Goal: Task Accomplishment & Management: Use online tool/utility

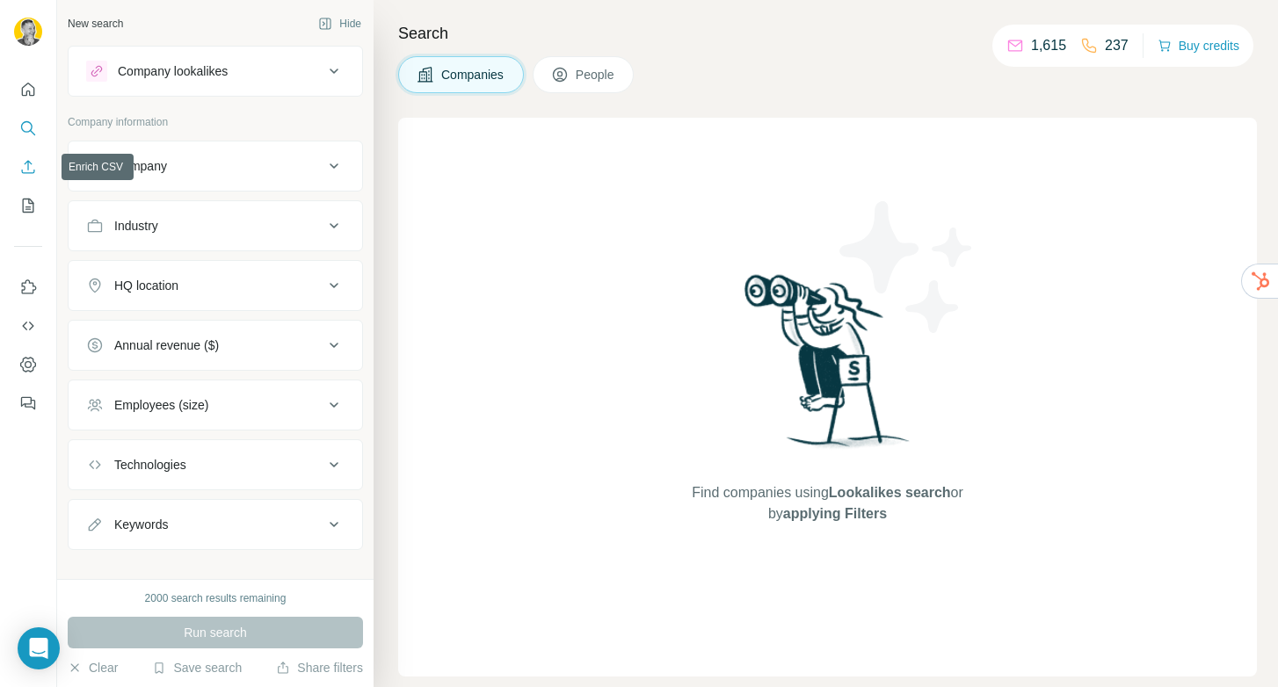
click at [19, 163] on icon "Enrich CSV" at bounding box center [28, 167] width 18 height 18
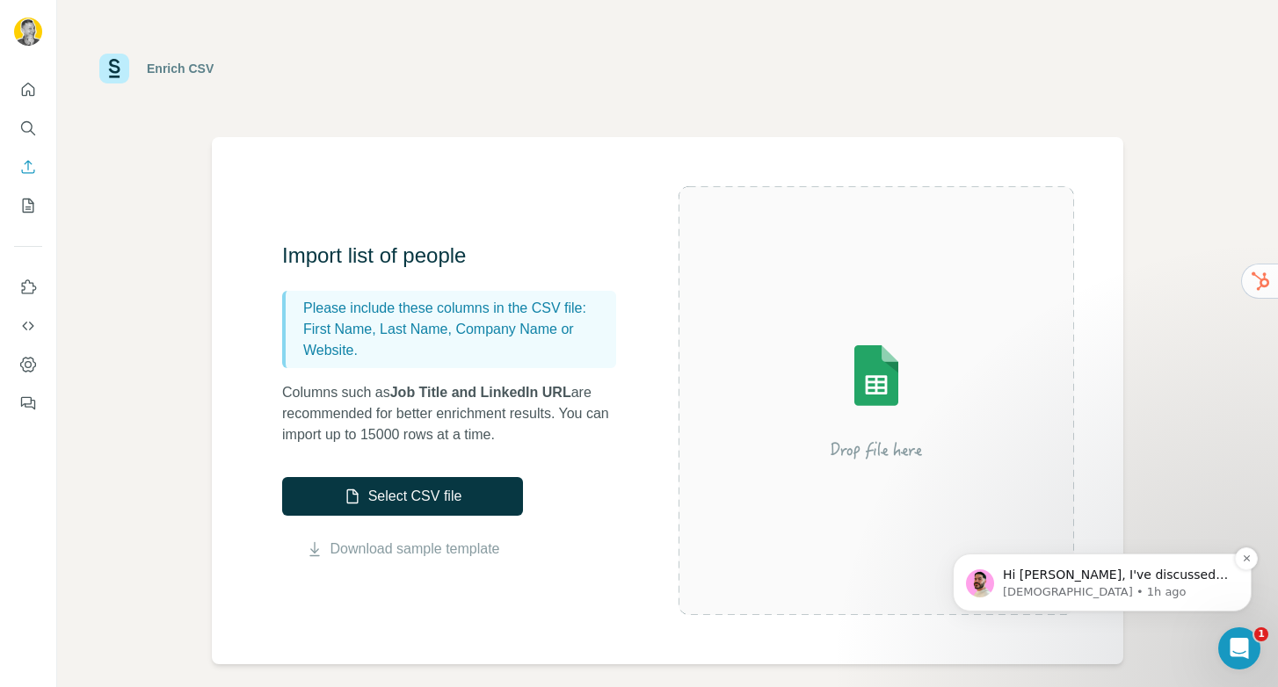
click at [1173, 587] on p "[DEMOGRAPHIC_DATA] • 1h ago" at bounding box center [1116, 593] width 227 height 16
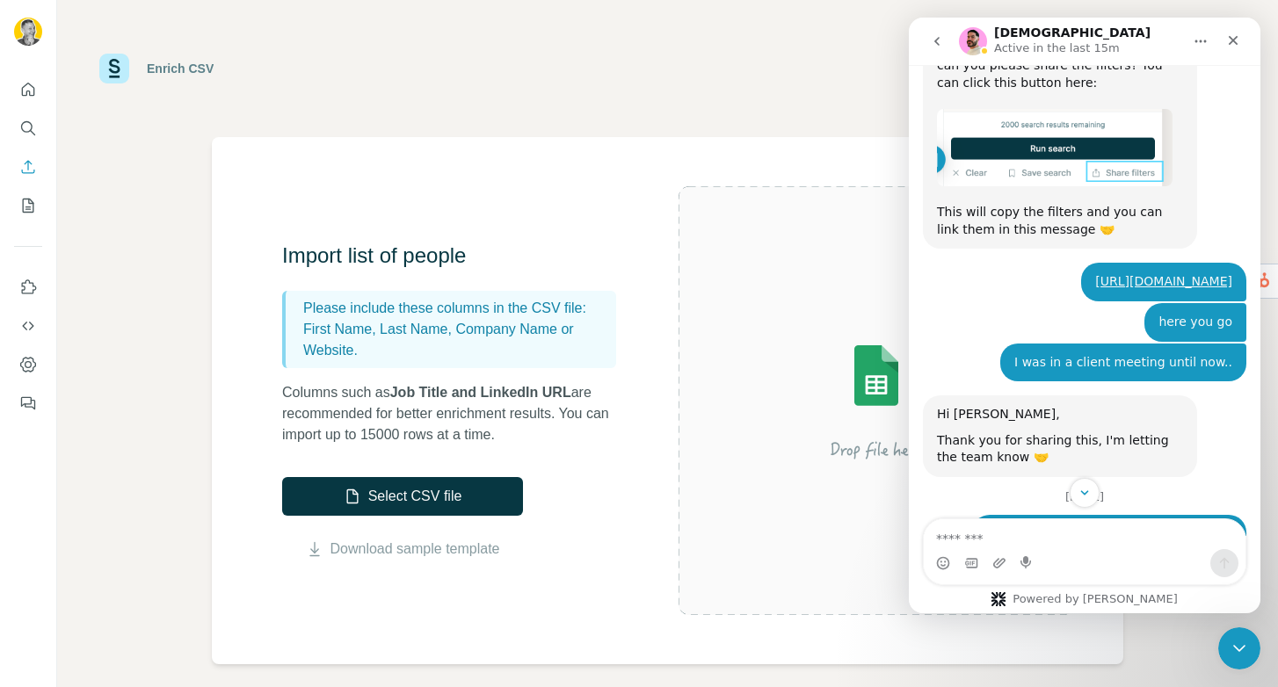
scroll to position [4721, 0]
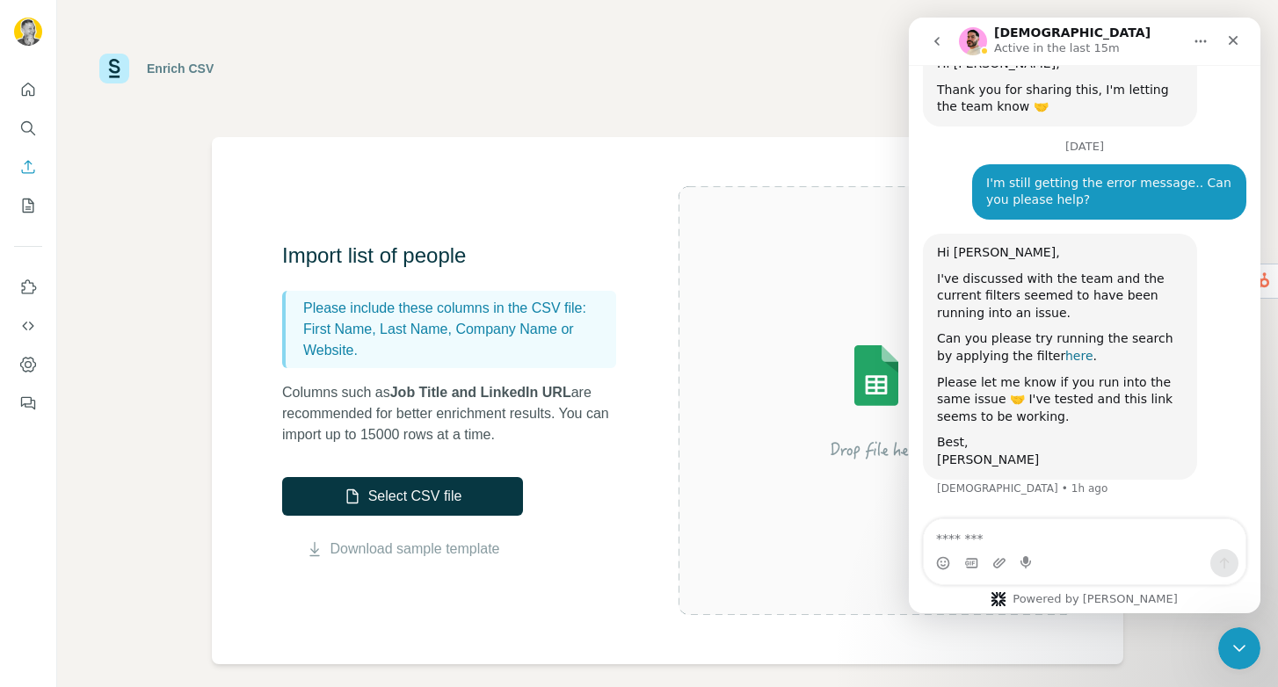
click at [1065, 354] on link "here" at bounding box center [1079, 356] width 28 height 14
click at [1240, 37] on icon "Close" at bounding box center [1233, 40] width 14 height 14
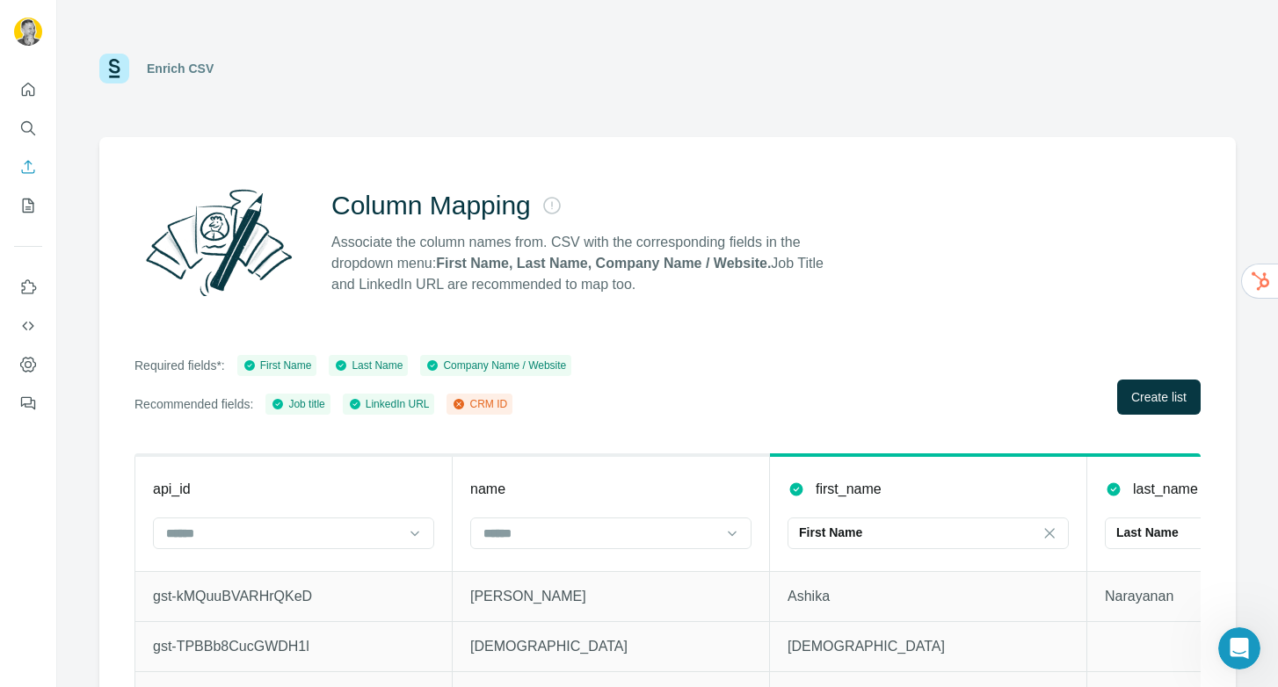
scroll to position [79, 0]
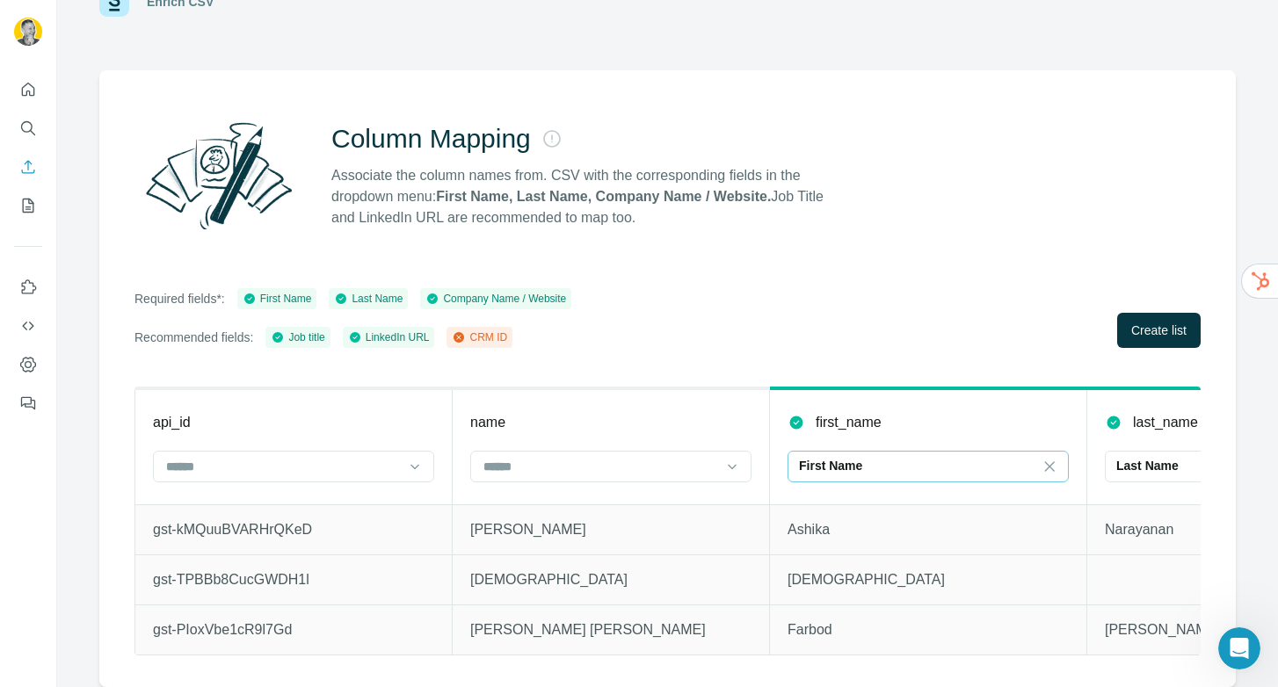
click at [920, 457] on div "First Name" at bounding box center [917, 466] width 237 height 18
click at [920, 457] on input at bounding box center [917, 466] width 237 height 19
click at [640, 459] on input at bounding box center [600, 466] width 237 height 19
click at [632, 425] on th "name" at bounding box center [611, 447] width 317 height 116
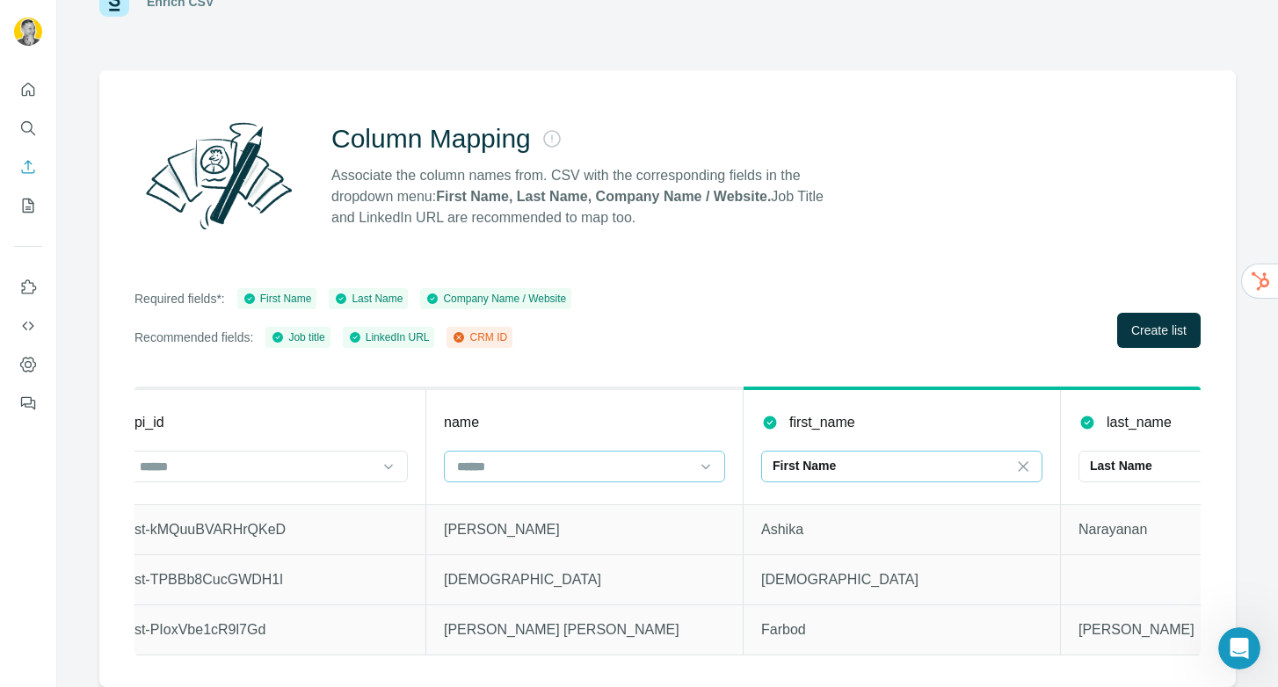
scroll to position [0, 24]
click at [555, 457] on input at bounding box center [576, 466] width 237 height 19
drag, startPoint x: 562, startPoint y: 449, endPoint x: 583, endPoint y: 449, distance: 21.1
click at [562, 457] on input at bounding box center [576, 466] width 237 height 19
click at [1139, 457] on p "Last Name" at bounding box center [1124, 466] width 62 height 18
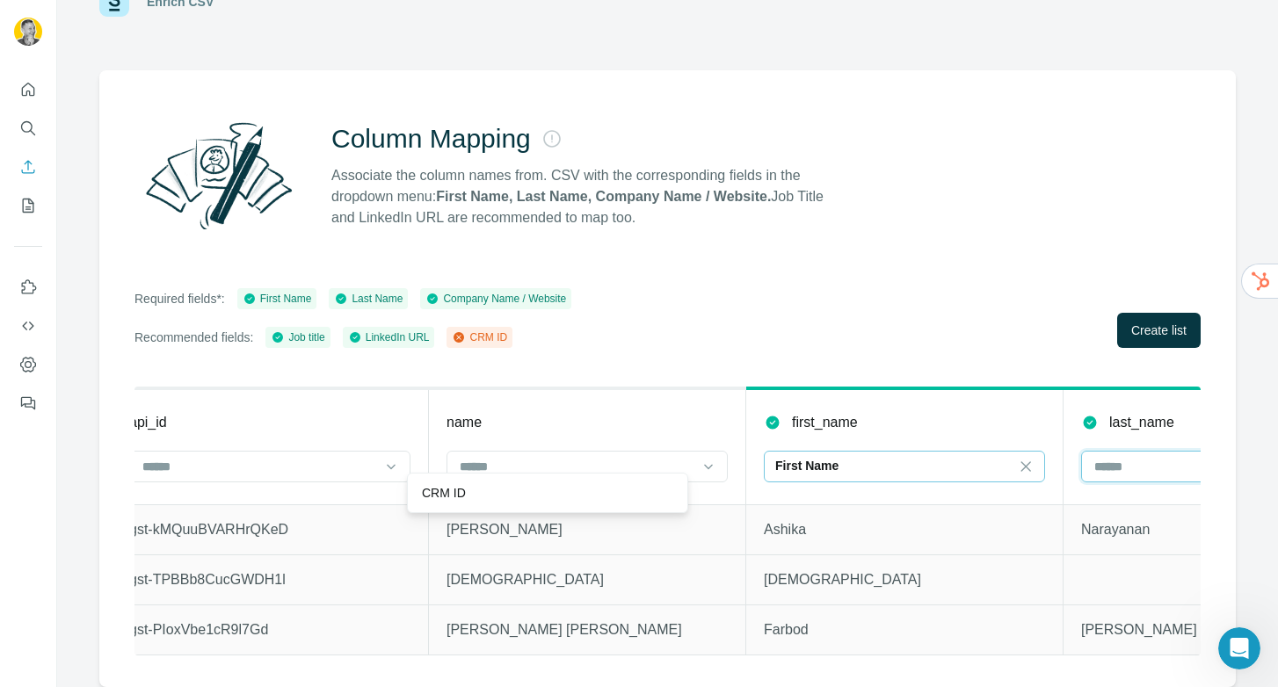
scroll to position [0, 698]
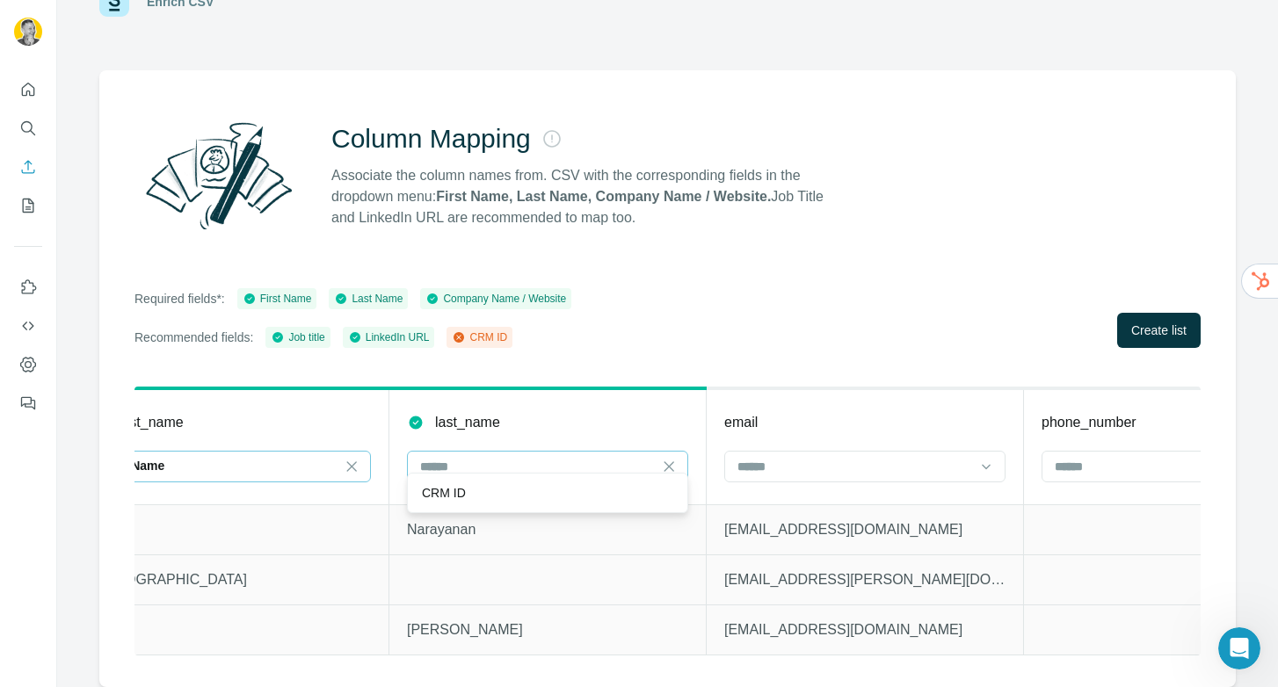
click at [582, 429] on th "last_name Last Name" at bounding box center [547, 447] width 317 height 116
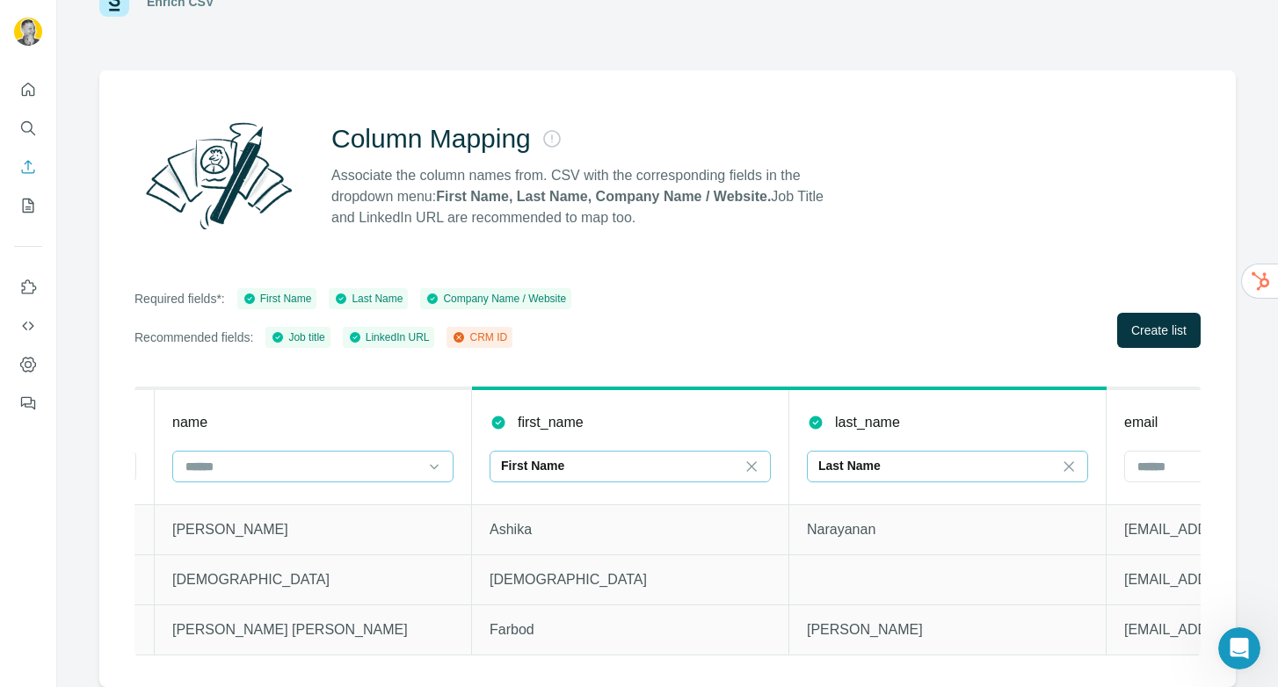
scroll to position [0, 289]
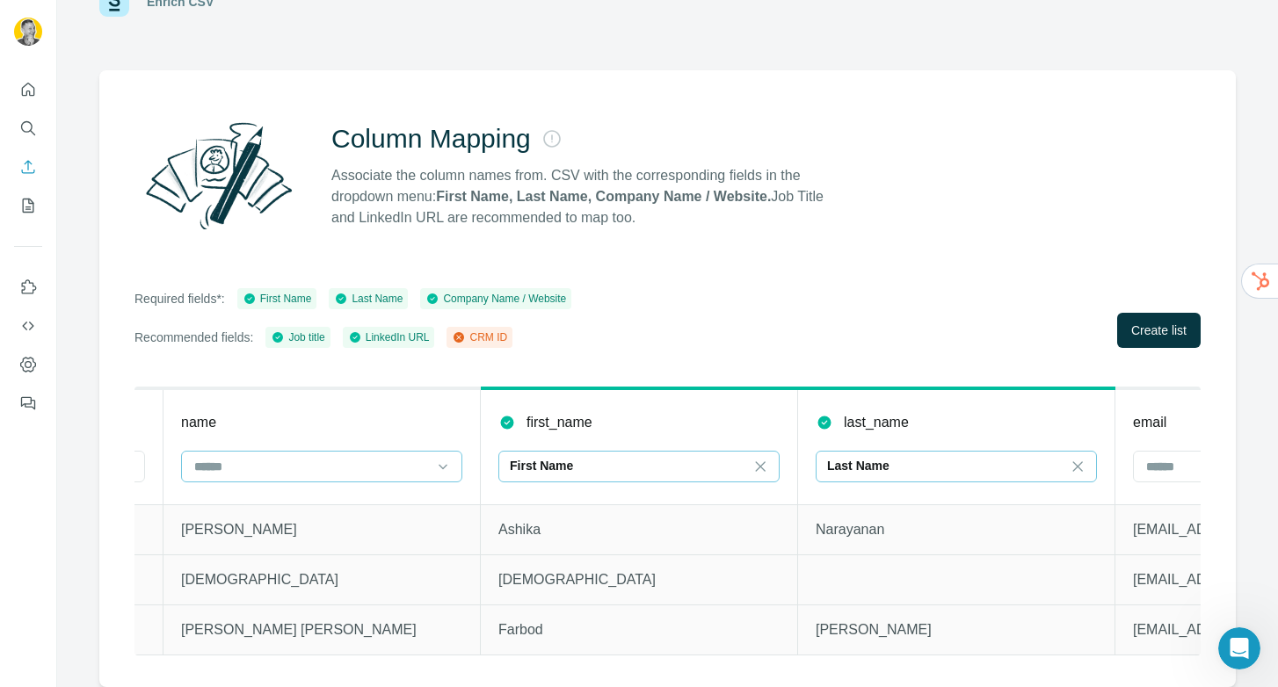
click at [375, 462] on input at bounding box center [311, 466] width 237 height 19
click at [375, 461] on input at bounding box center [311, 466] width 237 height 19
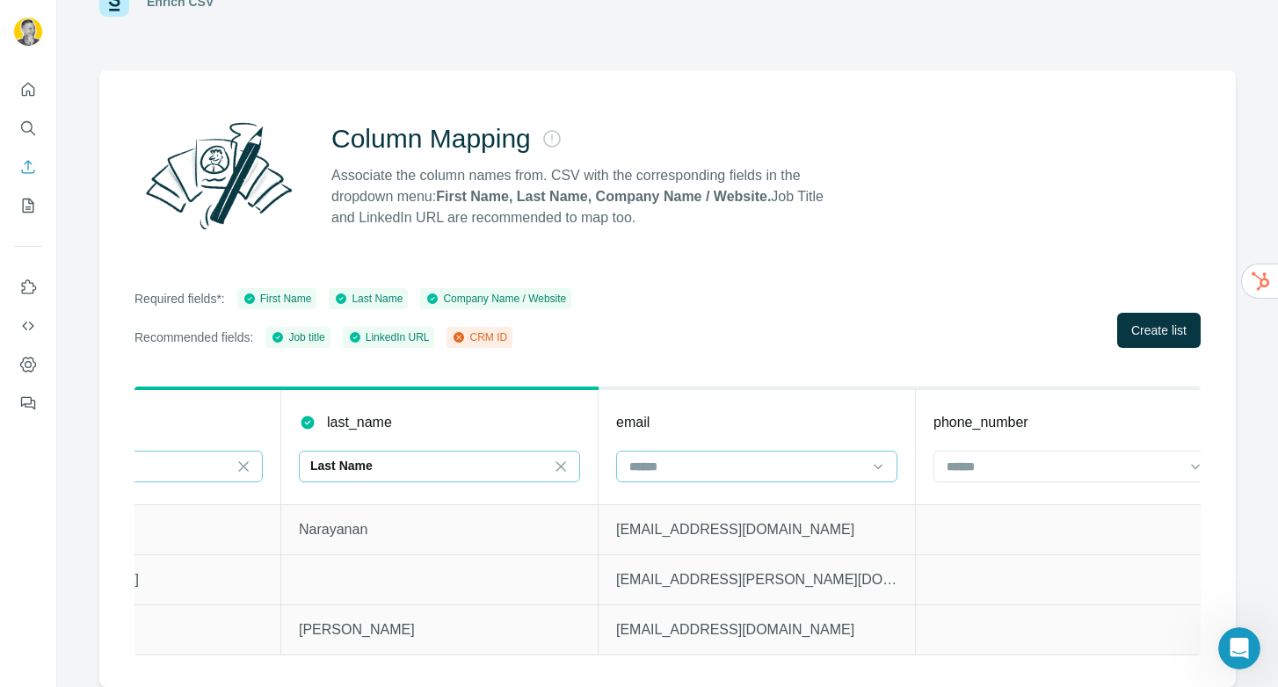
click at [664, 457] on input at bounding box center [746, 466] width 237 height 19
click at [666, 460] on input at bounding box center [748, 466] width 237 height 19
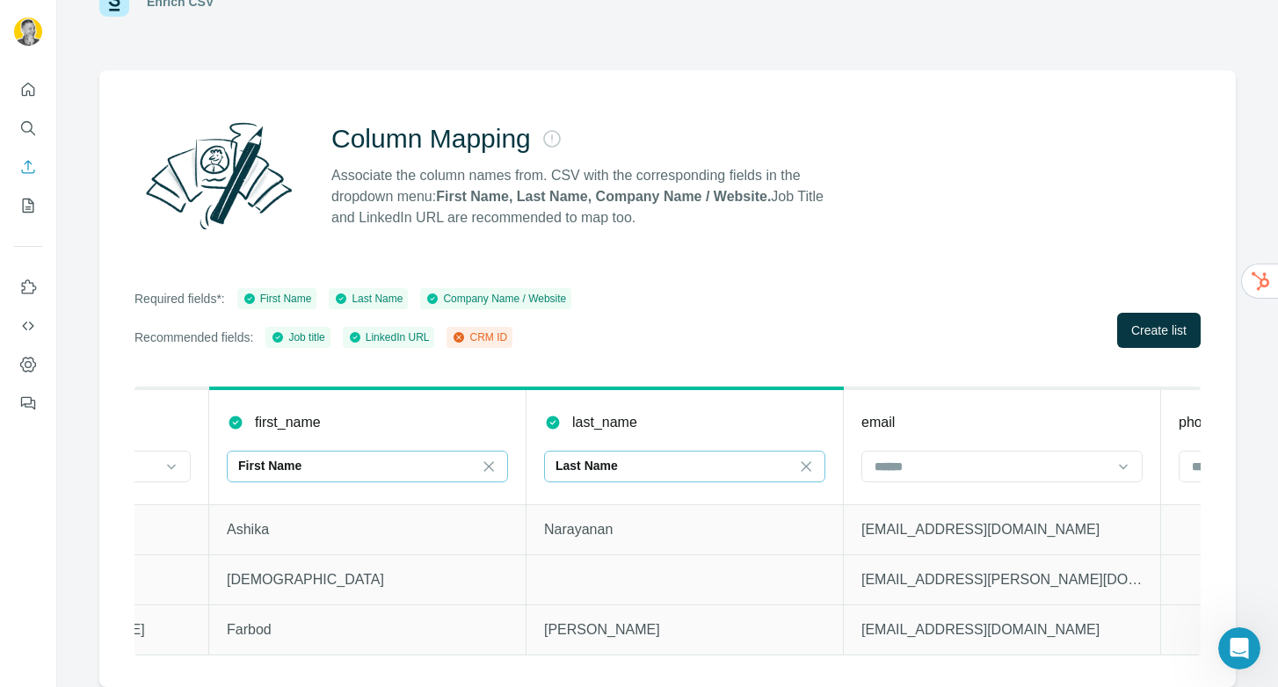
scroll to position [0, 467]
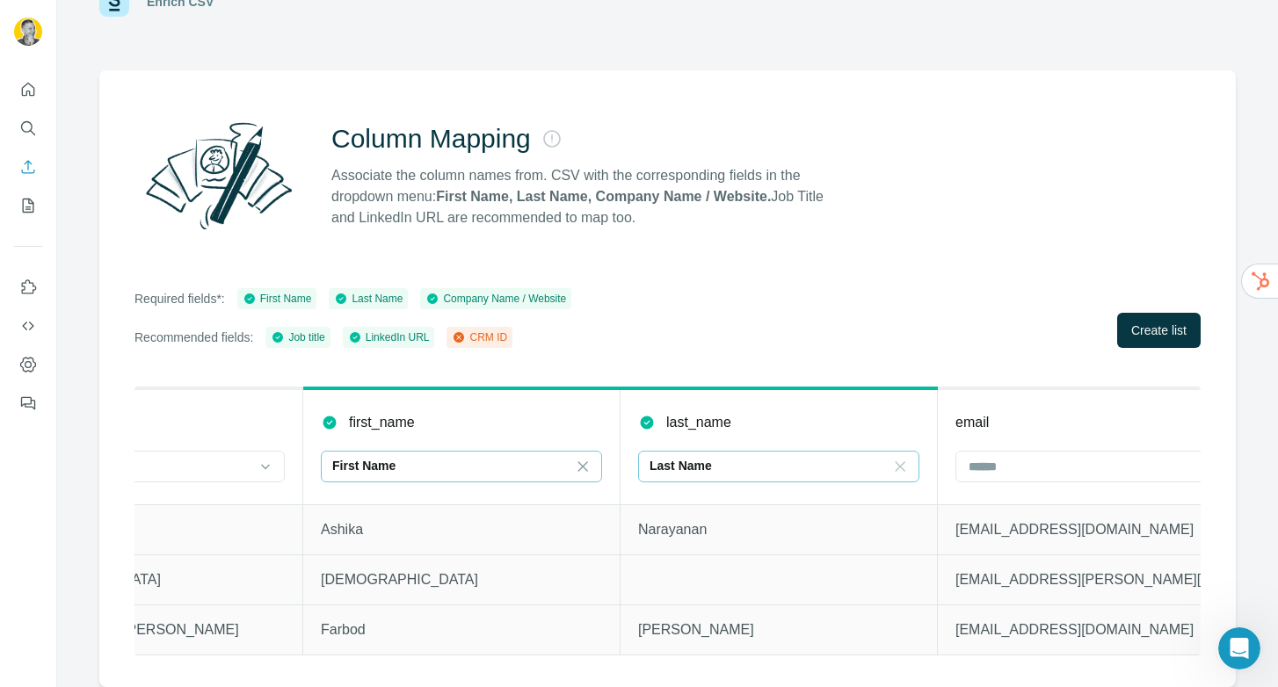
click at [898, 458] on icon at bounding box center [900, 467] width 18 height 18
click at [235, 460] on input at bounding box center [133, 466] width 237 height 19
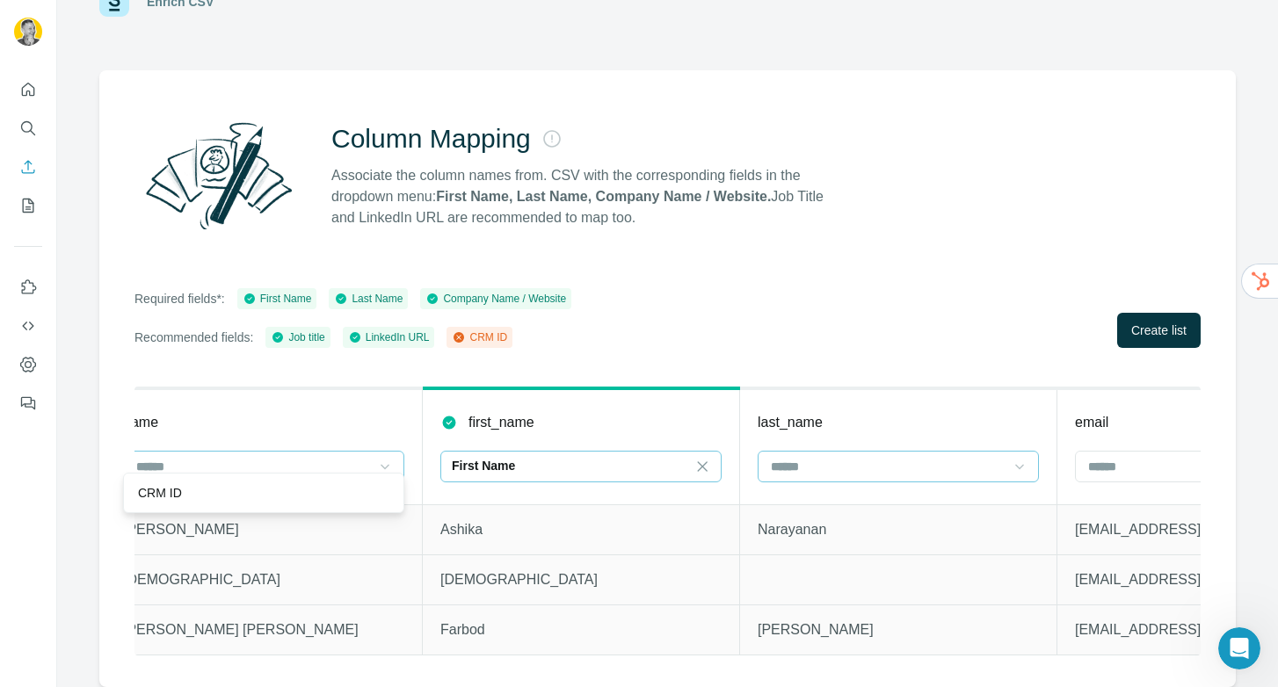
click at [378, 460] on icon at bounding box center [385, 467] width 18 height 18
click at [378, 412] on div "name" at bounding box center [263, 422] width 281 height 21
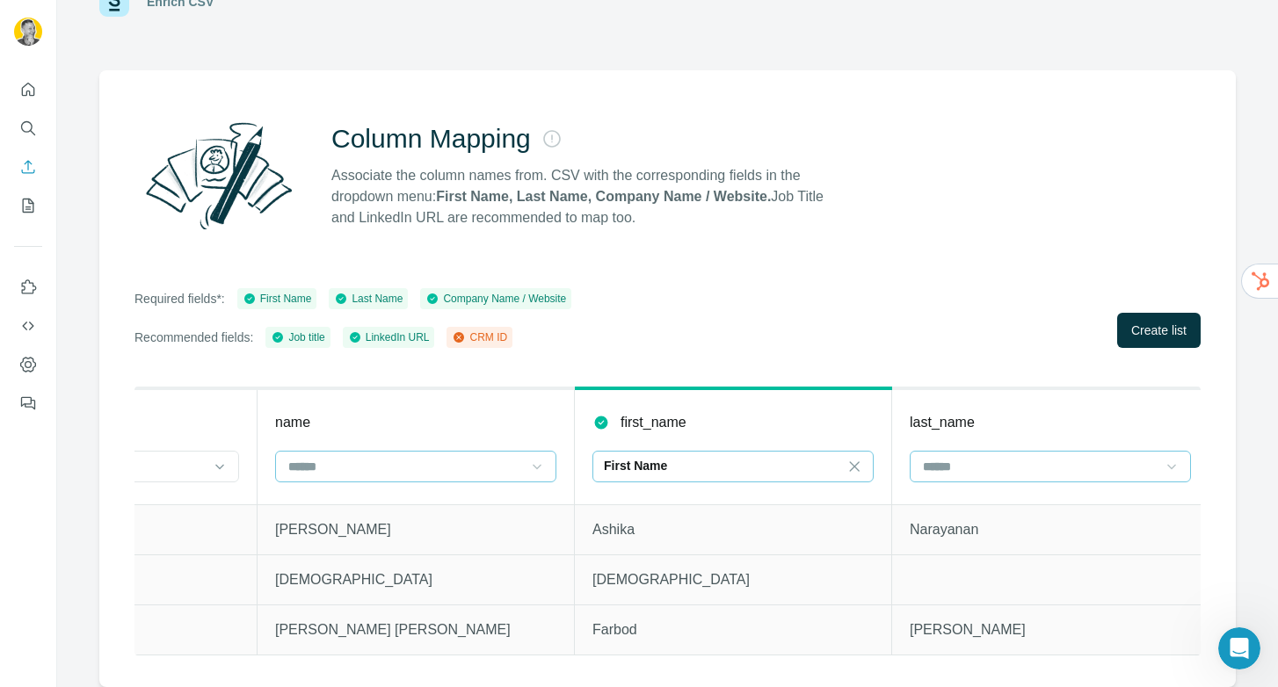
scroll to position [0, 89]
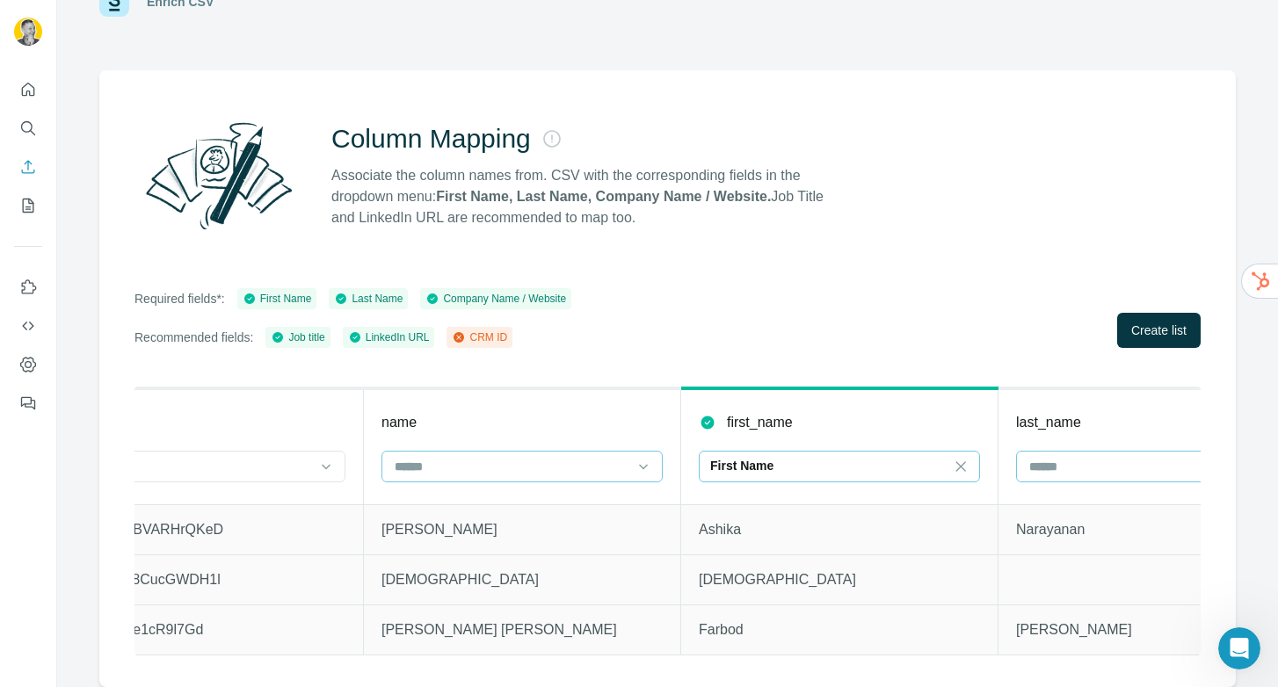
click at [486, 462] on input at bounding box center [511, 466] width 237 height 19
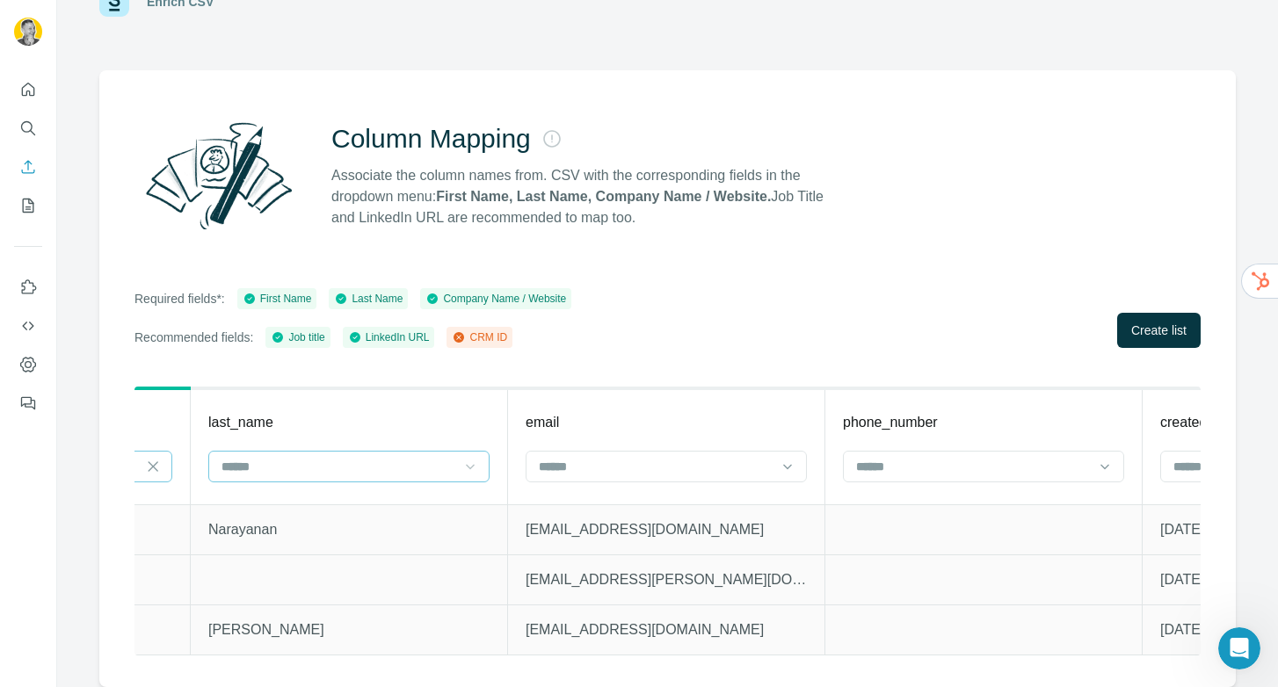
scroll to position [0, 903]
click at [714, 457] on input at bounding box center [649, 466] width 237 height 19
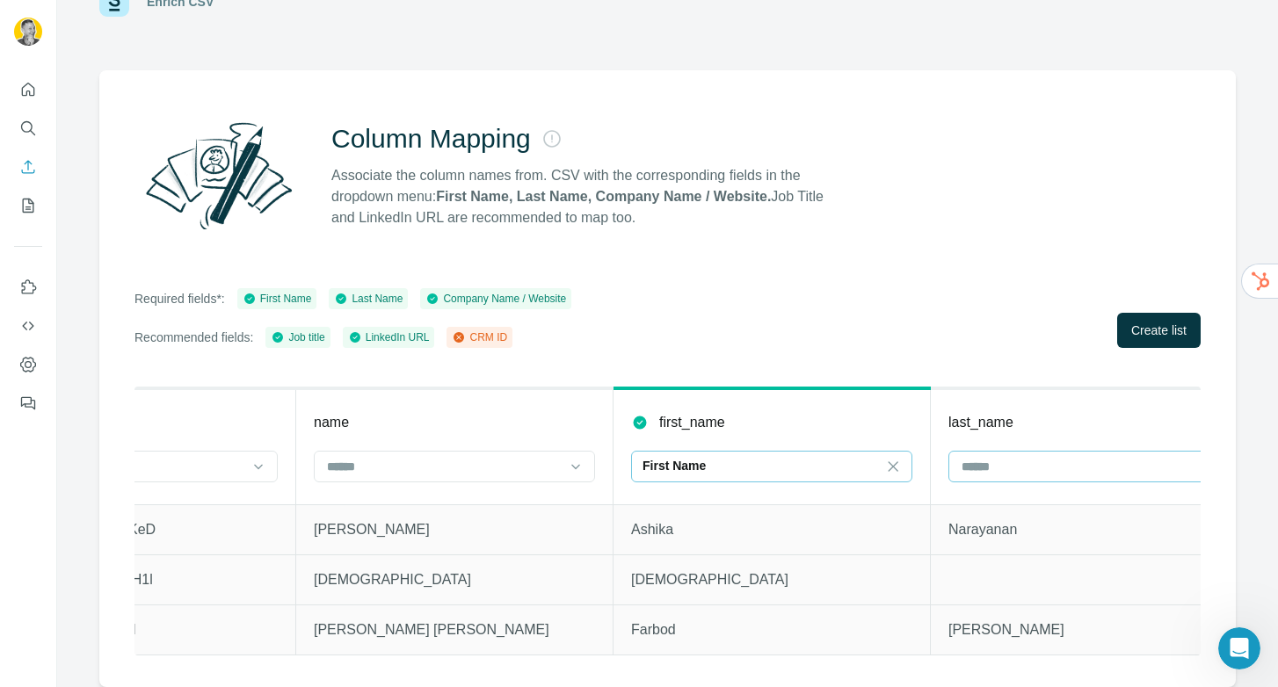
scroll to position [0, 67]
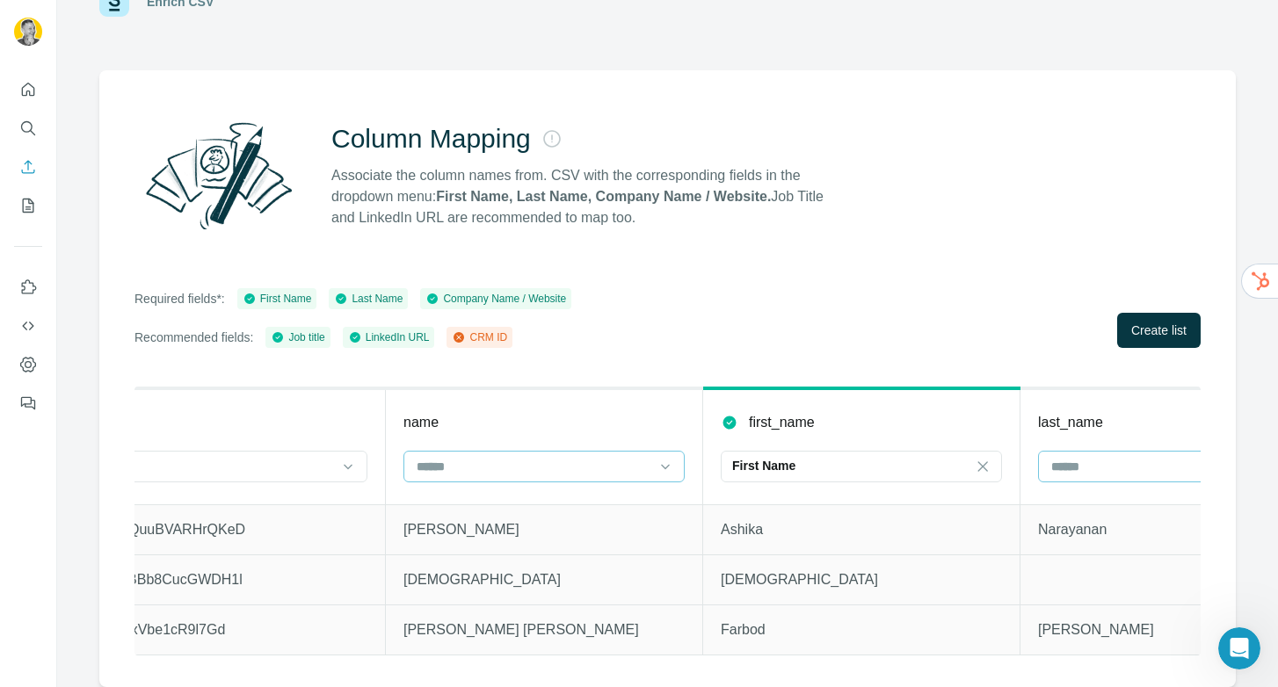
click at [560, 457] on input at bounding box center [533, 466] width 237 height 19
click at [552, 457] on input at bounding box center [533, 466] width 237 height 19
click at [287, 463] on div at bounding box center [216, 467] width 237 height 30
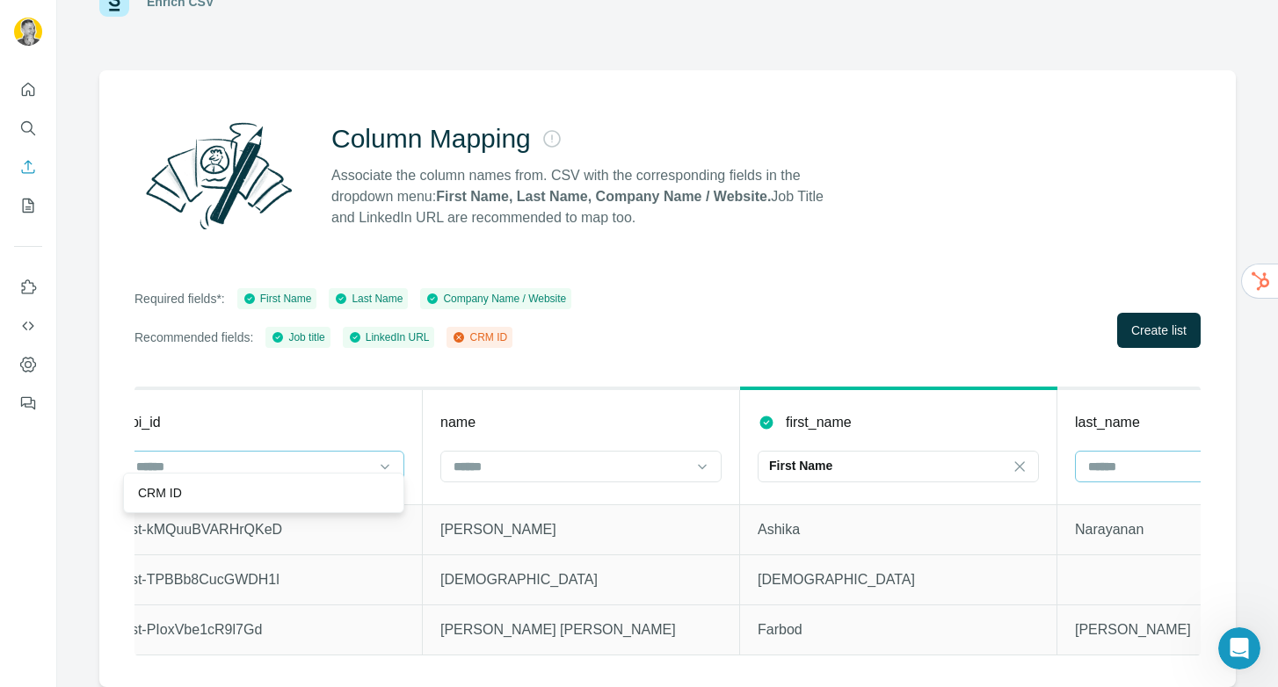
click at [287, 463] on div at bounding box center [253, 467] width 237 height 30
click at [462, 335] on icon at bounding box center [459, 337] width 4 height 4
click at [464, 332] on icon at bounding box center [459, 337] width 11 height 11
click at [667, 457] on input at bounding box center [570, 466] width 237 height 19
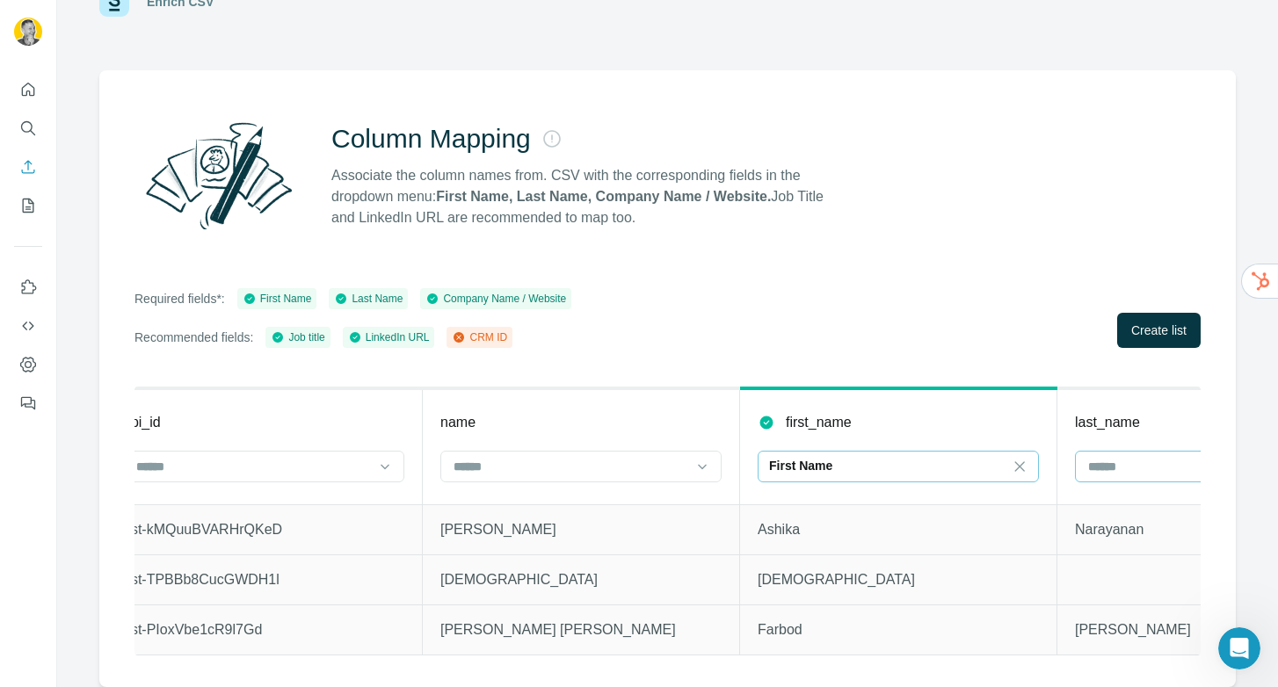
click at [1029, 457] on input at bounding box center [1038, 466] width 53 height 19
click at [960, 396] on th "first_name First Name" at bounding box center [898, 447] width 317 height 116
click at [597, 477] on th "name" at bounding box center [581, 447] width 317 height 116
click at [597, 460] on input at bounding box center [570, 466] width 237 height 19
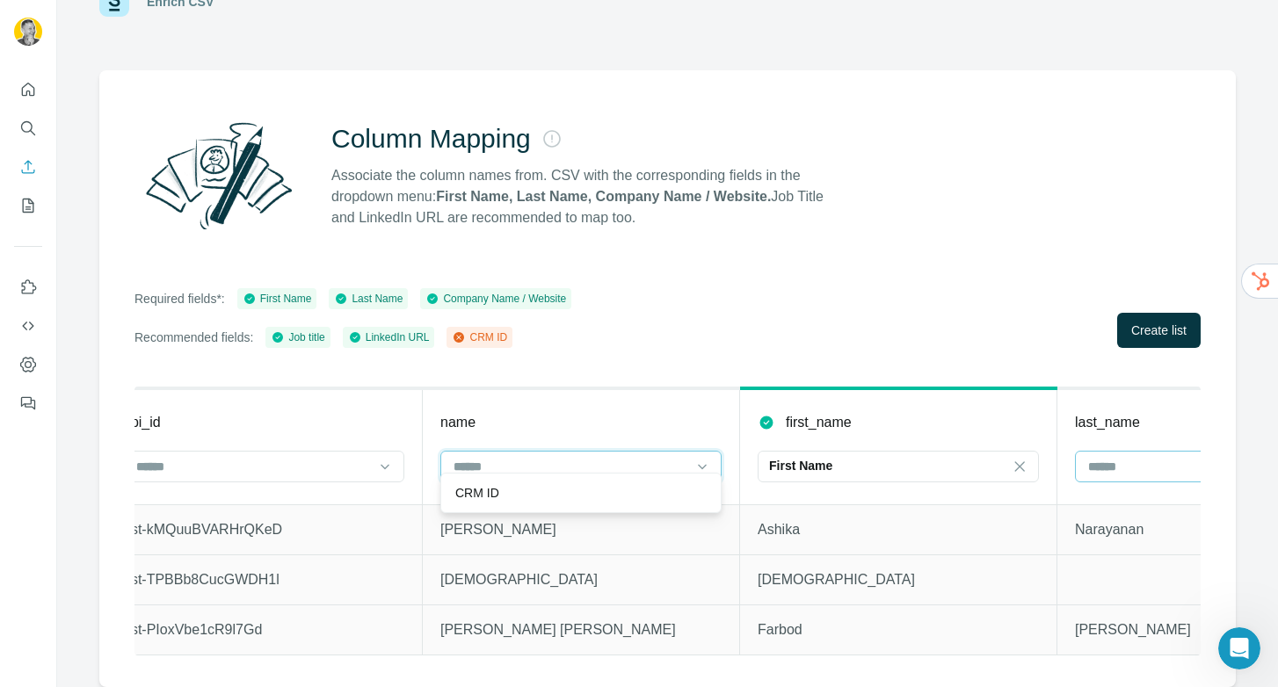
click at [597, 460] on input at bounding box center [570, 466] width 237 height 19
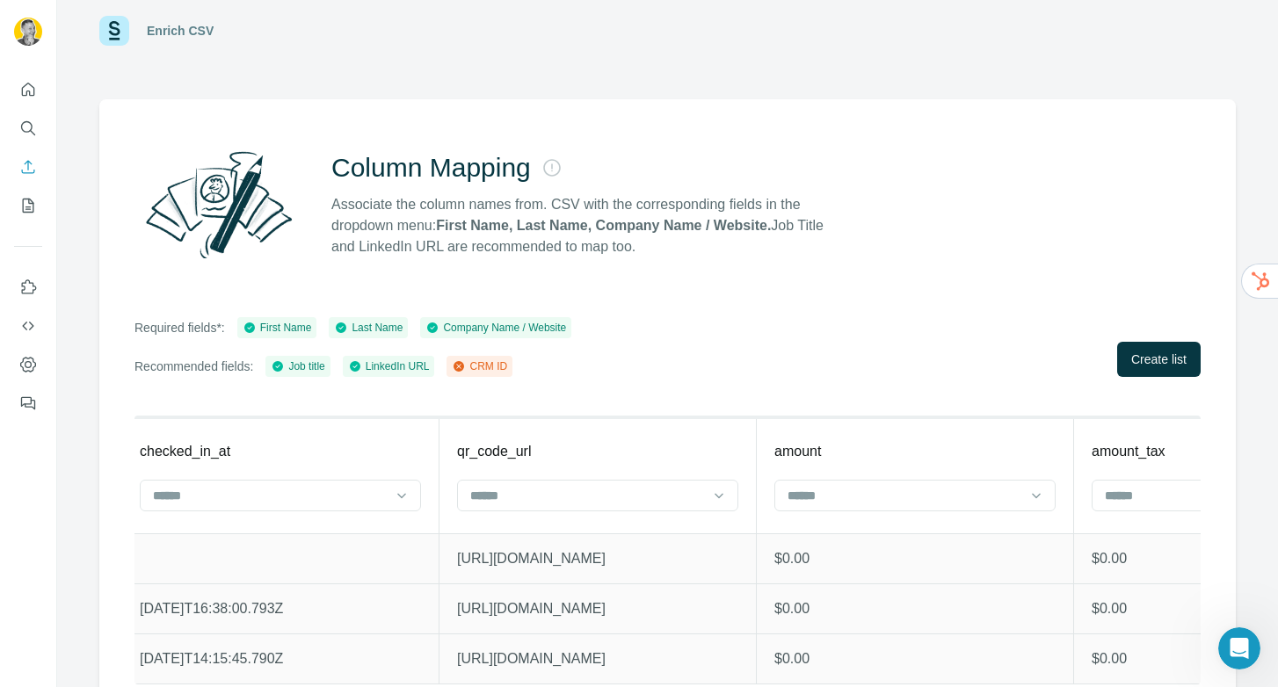
scroll to position [0, 2893]
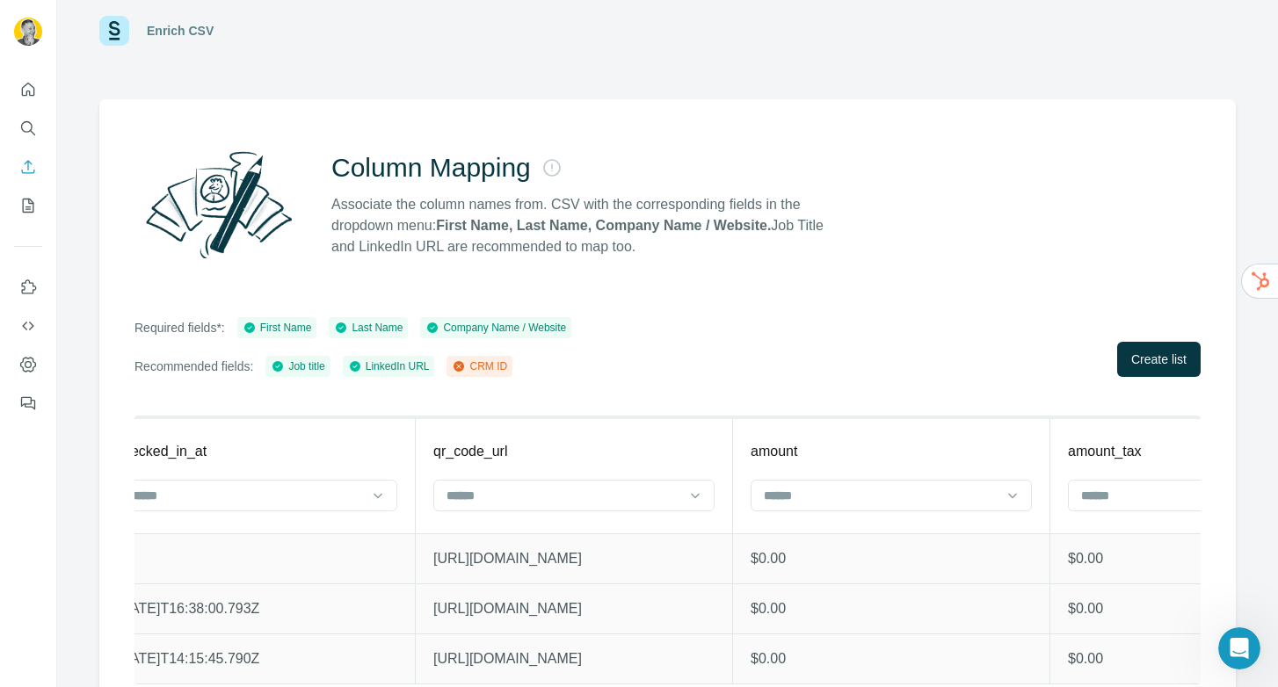
click at [570, 486] on input at bounding box center [563, 495] width 237 height 19
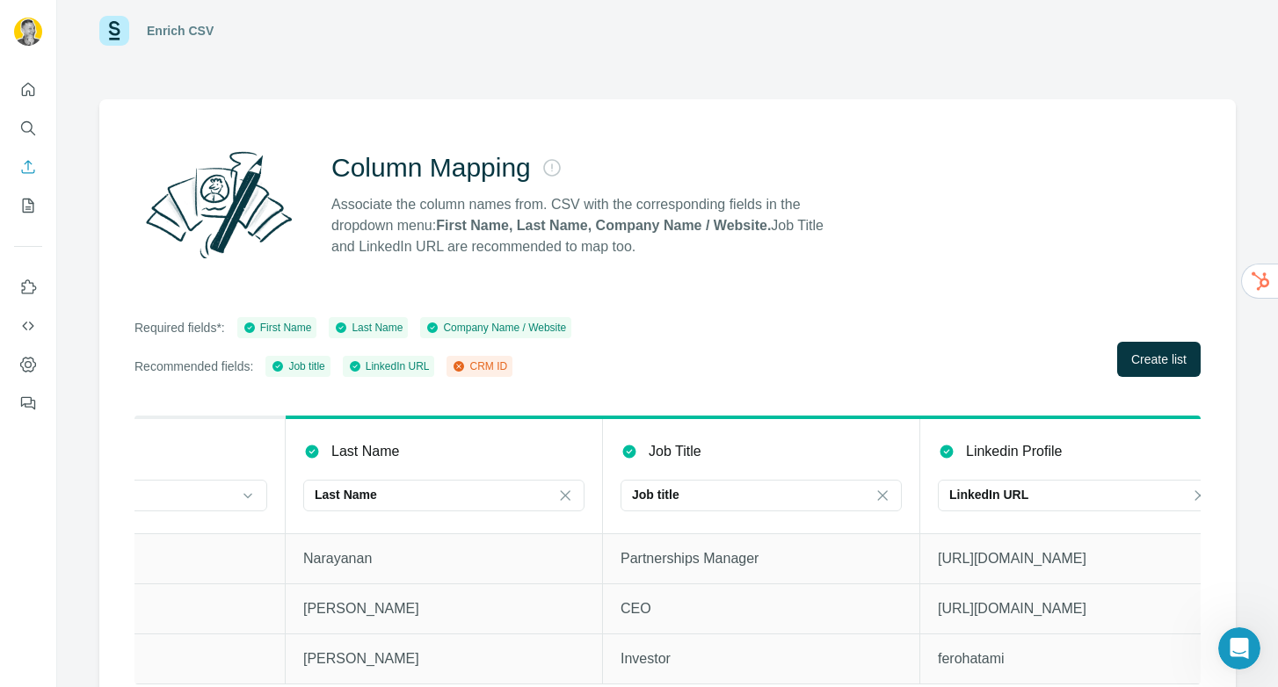
scroll to position [0, 6843]
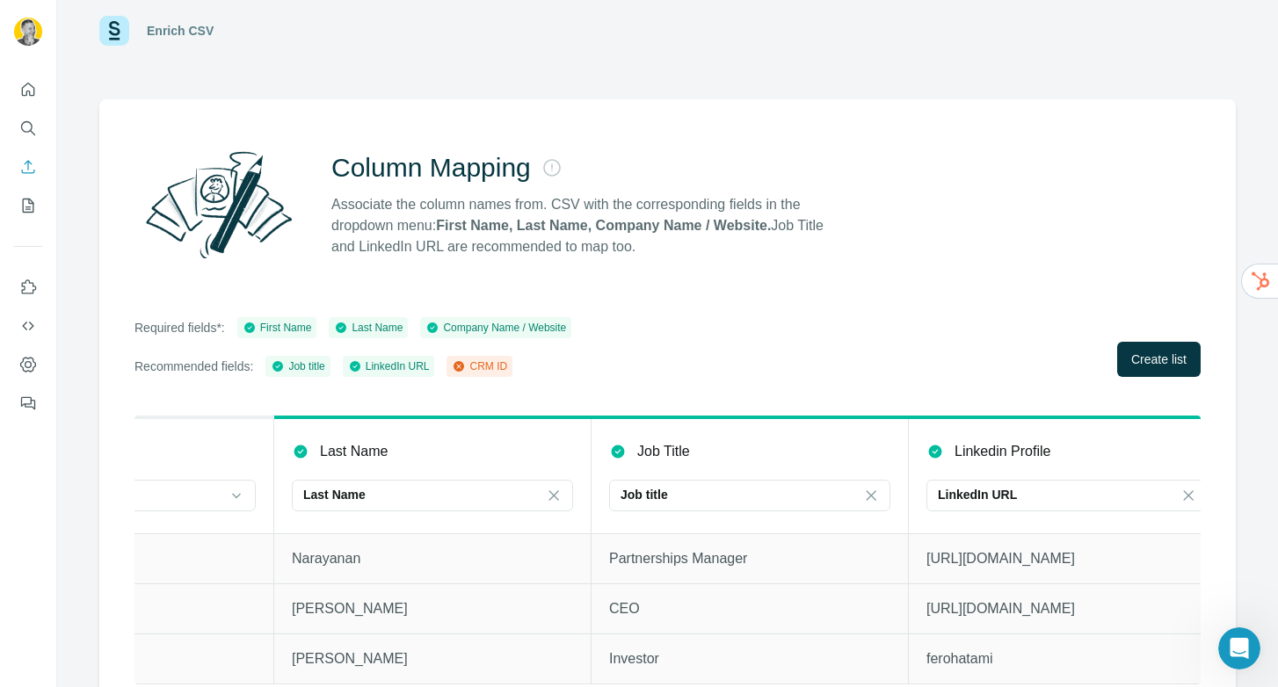
click at [476, 523] on th "Last Name Last Name" at bounding box center [432, 476] width 317 height 116
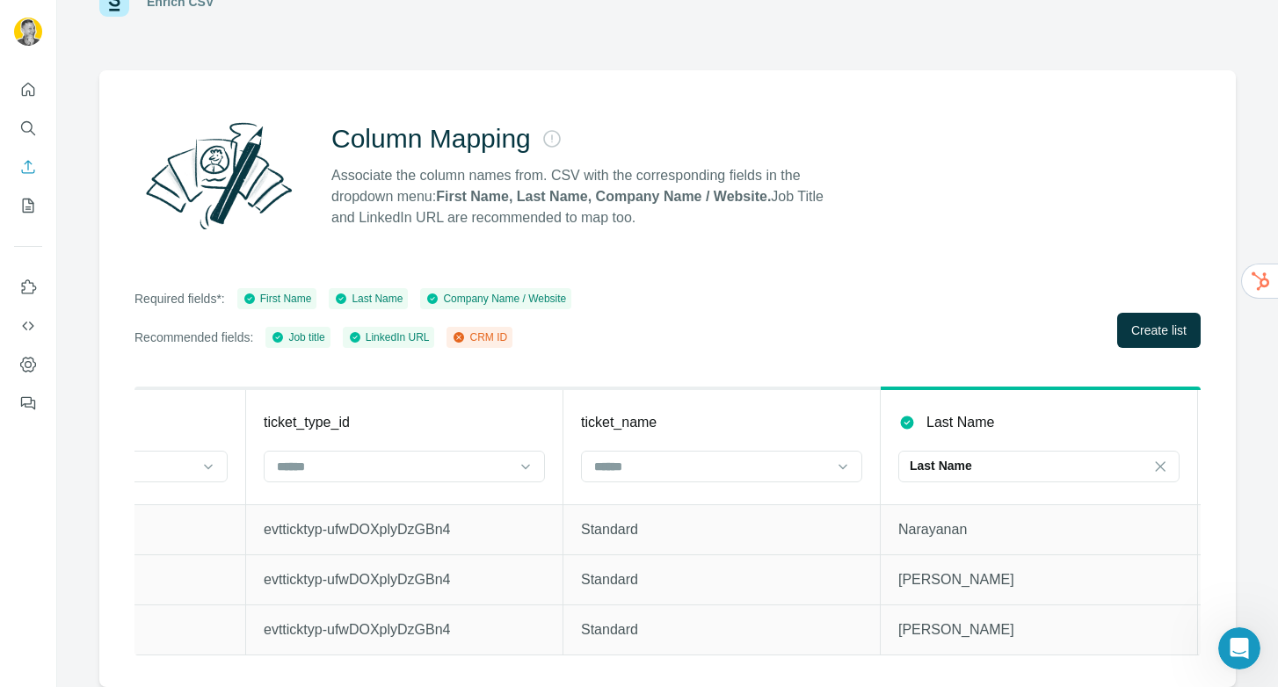
scroll to position [0, 6234]
click at [1125, 326] on button "Create list" at bounding box center [1159, 330] width 84 height 35
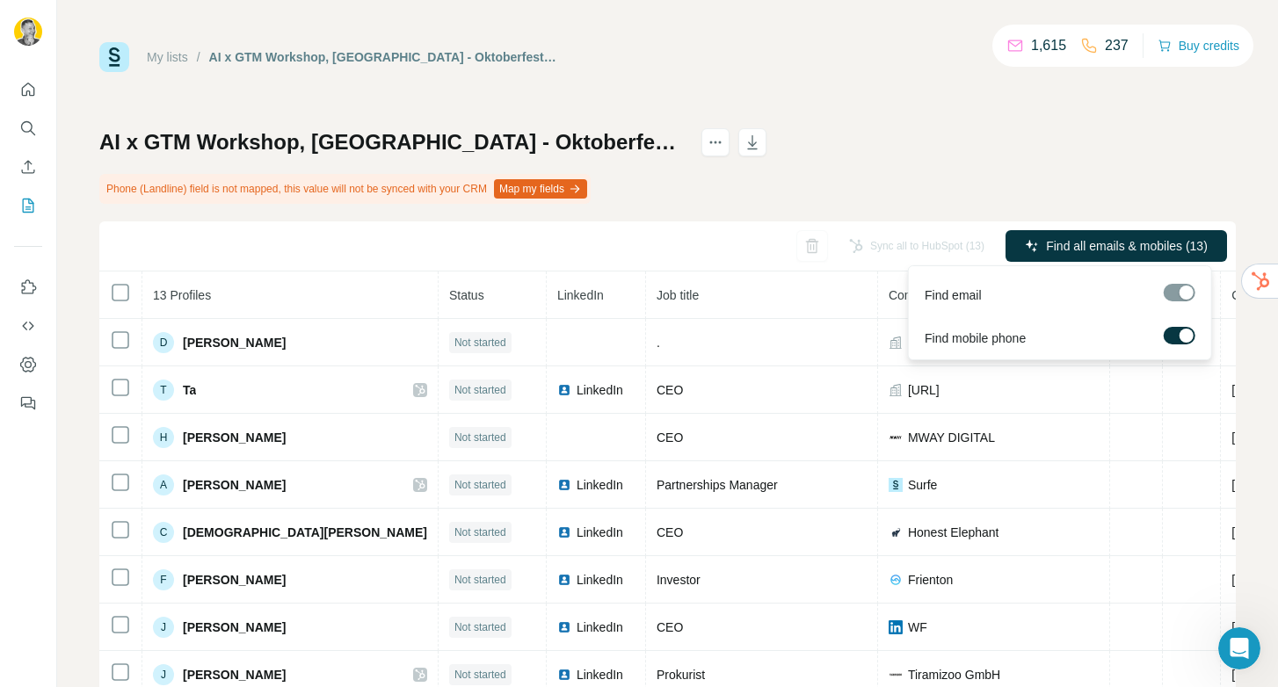
click at [1173, 333] on label at bounding box center [1180, 336] width 32 height 18
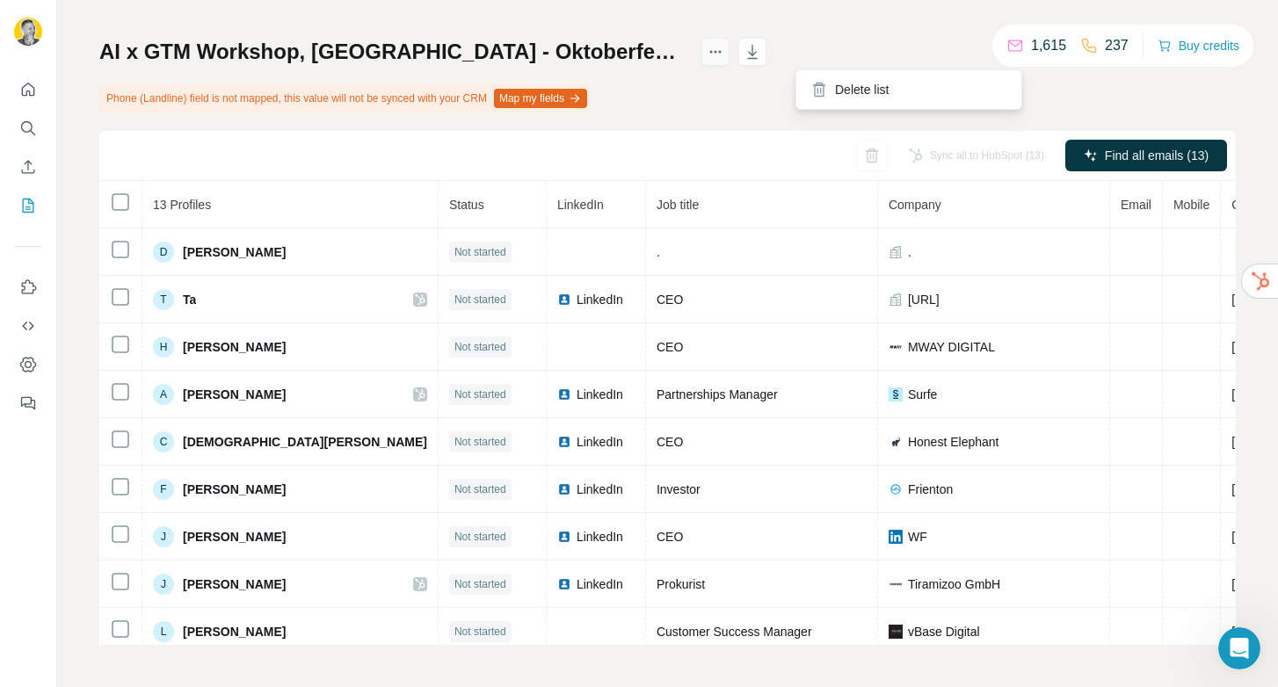
click at [724, 49] on icon "actions" at bounding box center [716, 52] width 18 height 18
click at [719, 97] on div "AI x GTM Workshop, [GEOGRAPHIC_DATA] - Oktoberfest Edition - Guests - [PHONE_NU…" at bounding box center [667, 341] width 1137 height 607
click at [27, 87] on icon "Quick start" at bounding box center [28, 90] width 18 height 18
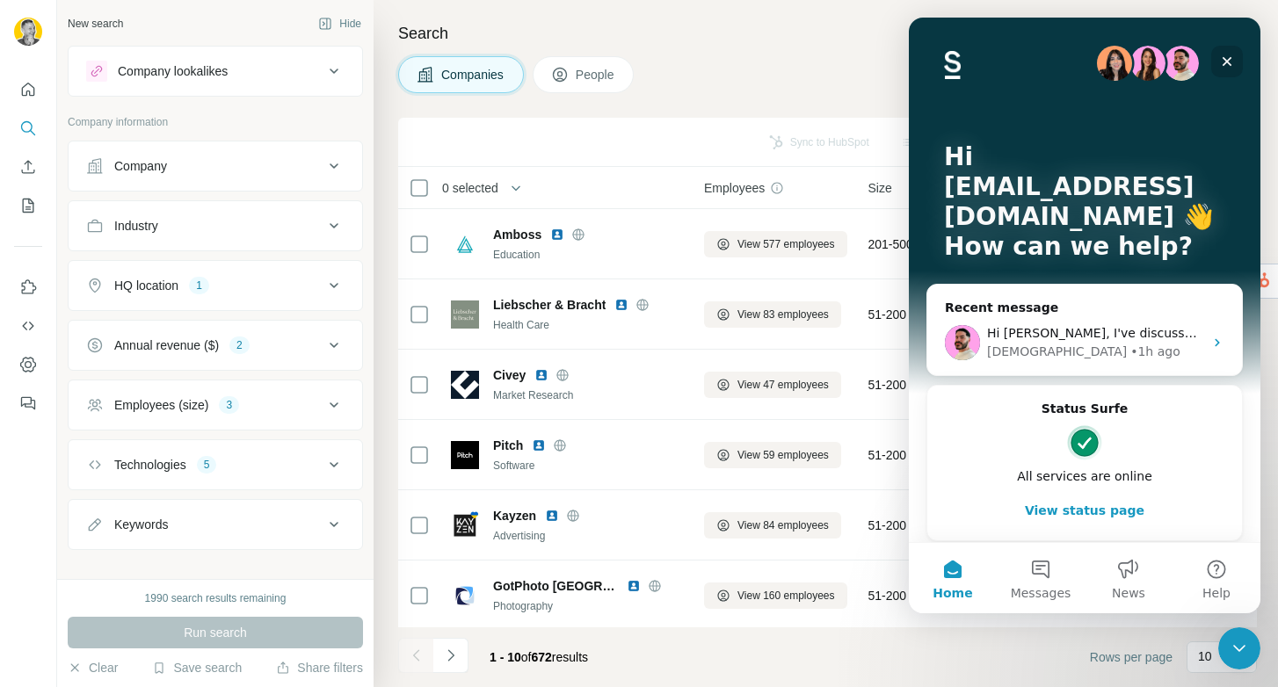
click at [1225, 58] on icon "Close" at bounding box center [1227, 62] width 14 height 14
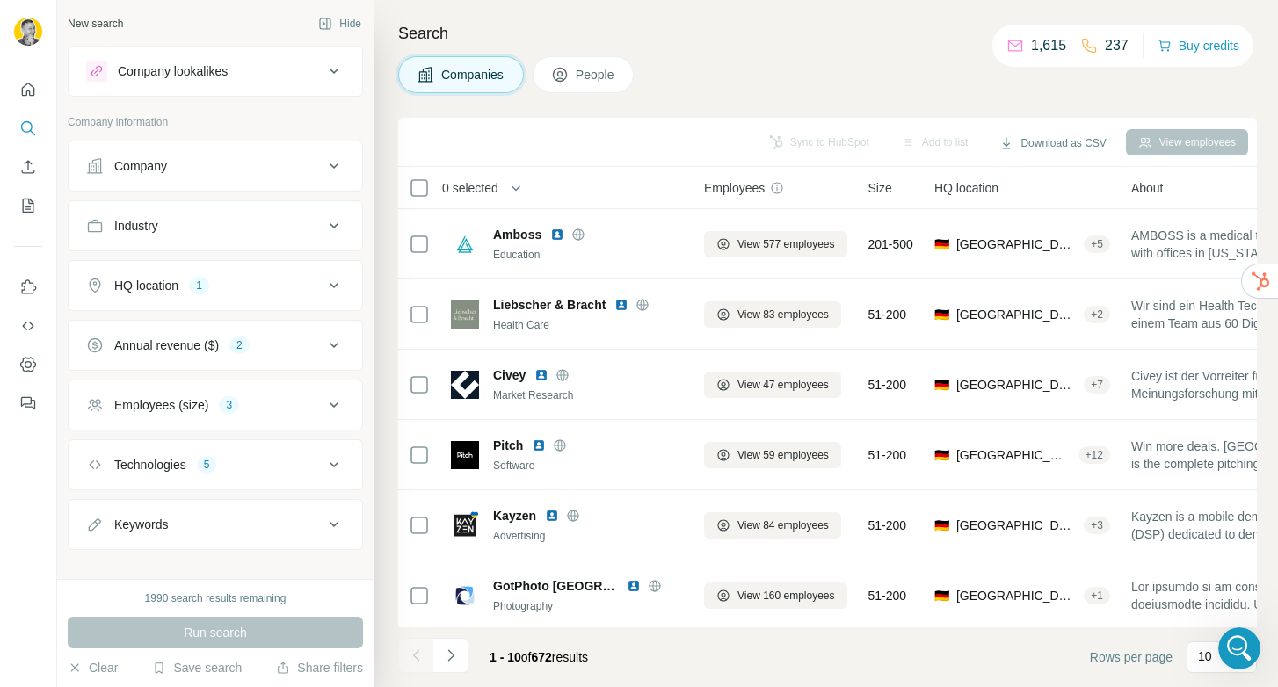
click at [183, 73] on div "Company lookalikes" at bounding box center [173, 71] width 110 height 18
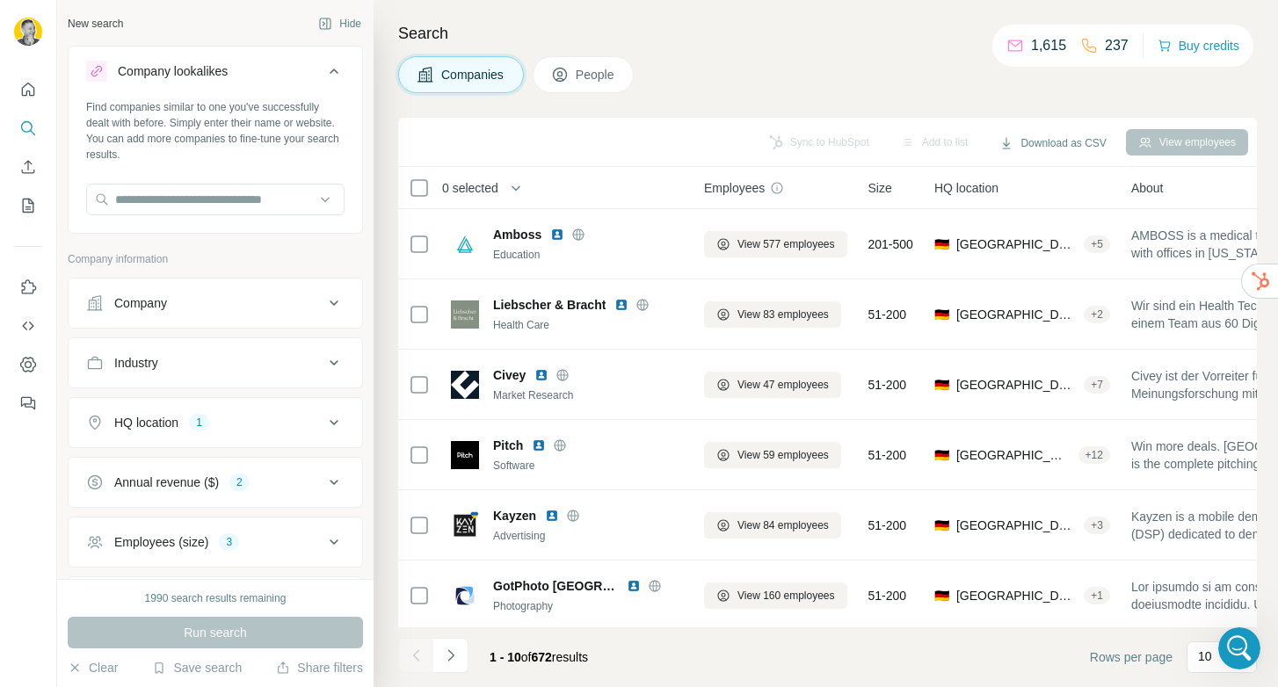
click at [183, 73] on div "Company lookalikes" at bounding box center [173, 71] width 110 height 18
